Goal: Task Accomplishment & Management: Complete application form

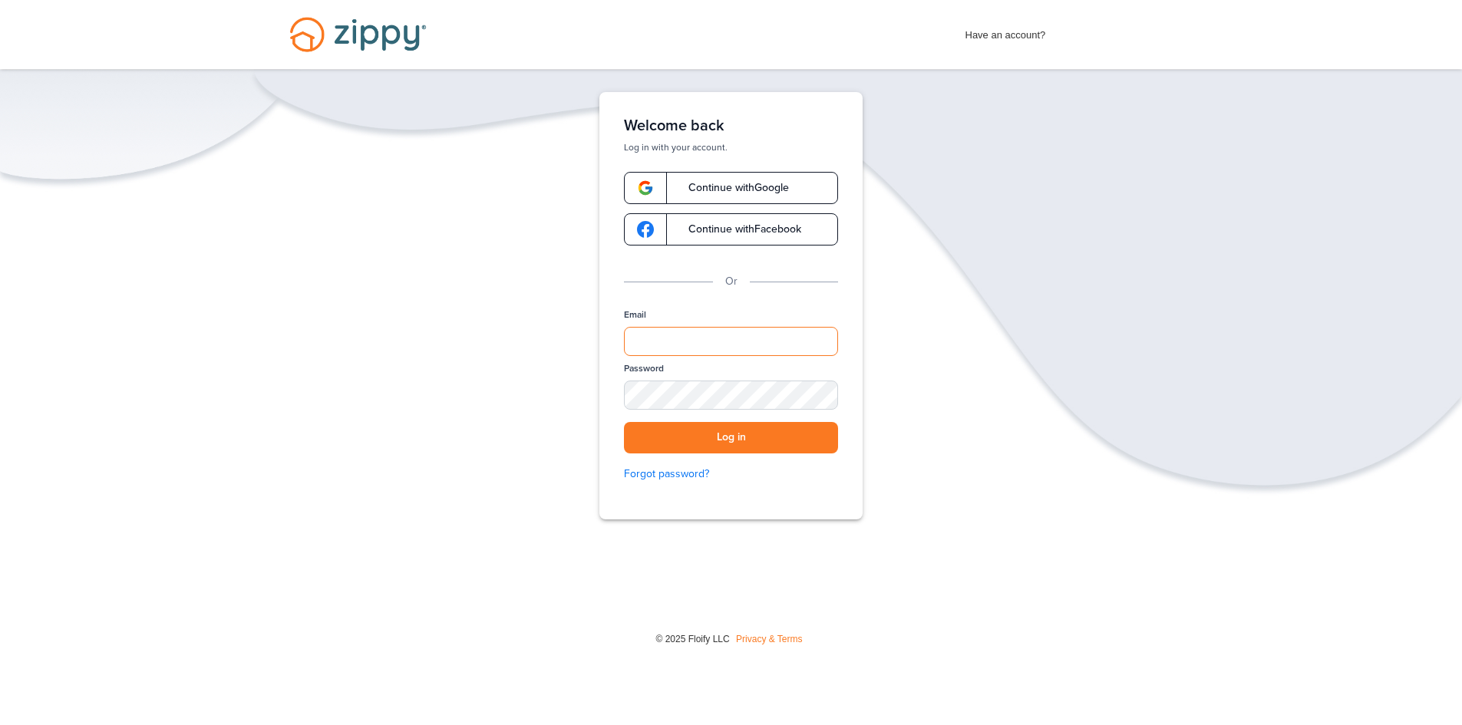
click at [672, 335] on input "Email" at bounding box center [731, 341] width 214 height 29
click at [696, 338] on input "Email" at bounding box center [731, 341] width 214 height 29
type input "**********"
